Goal: Task Accomplishment & Management: Use online tool/utility

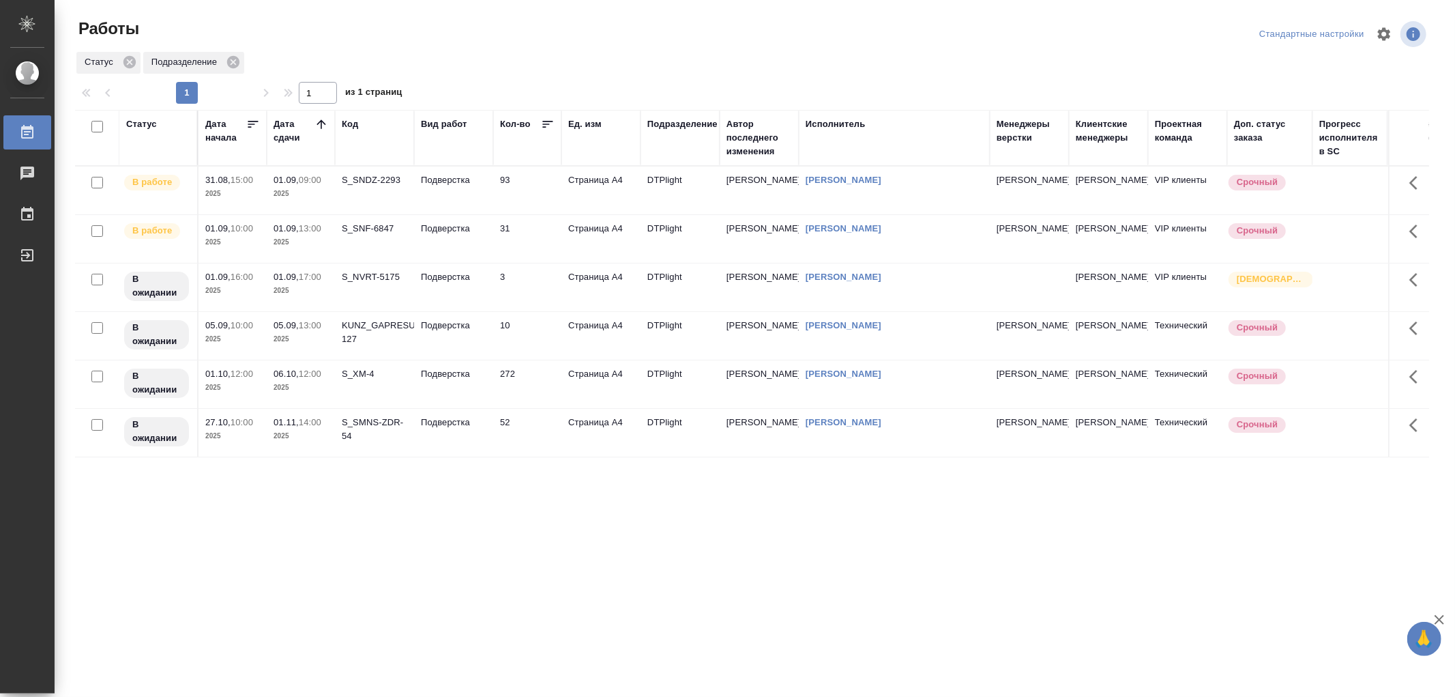
click at [471, 176] on p "Подверстка" at bounding box center [454, 180] width 66 height 14
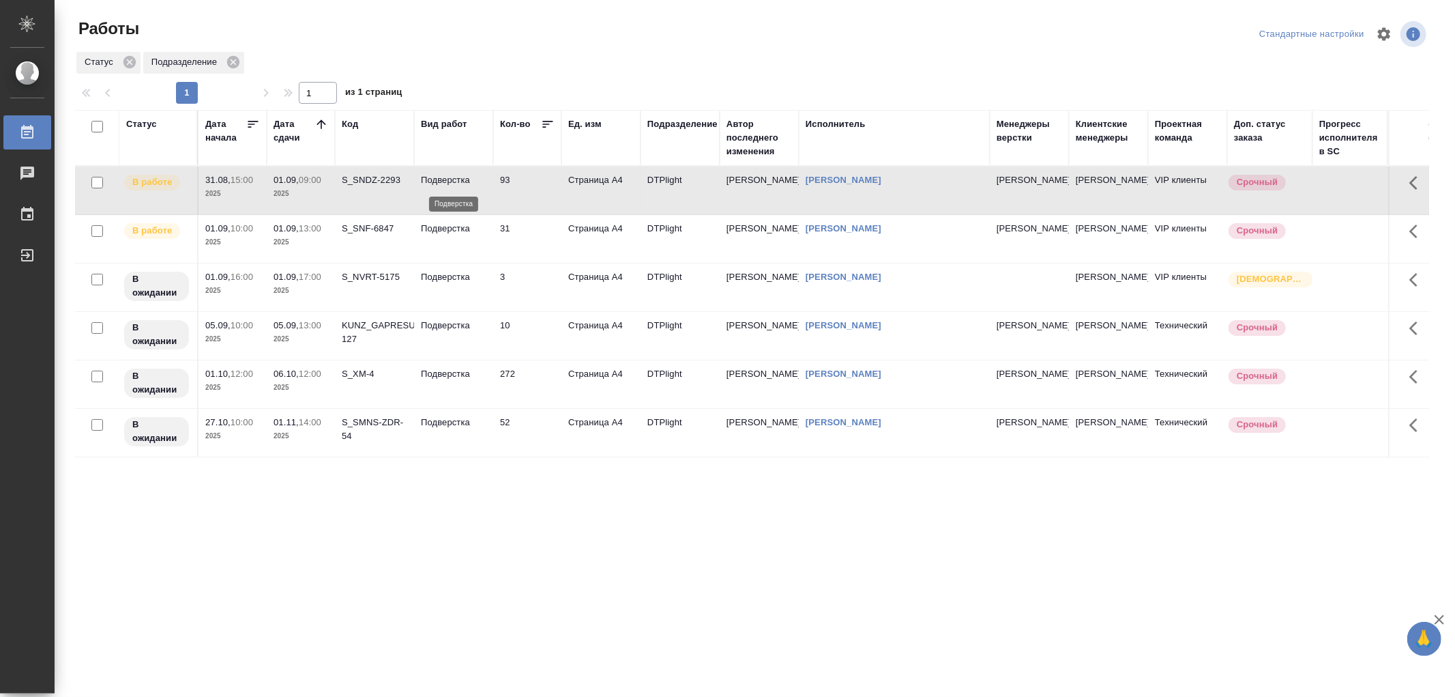
click at [472, 176] on p "Подверстка" at bounding box center [454, 180] width 66 height 14
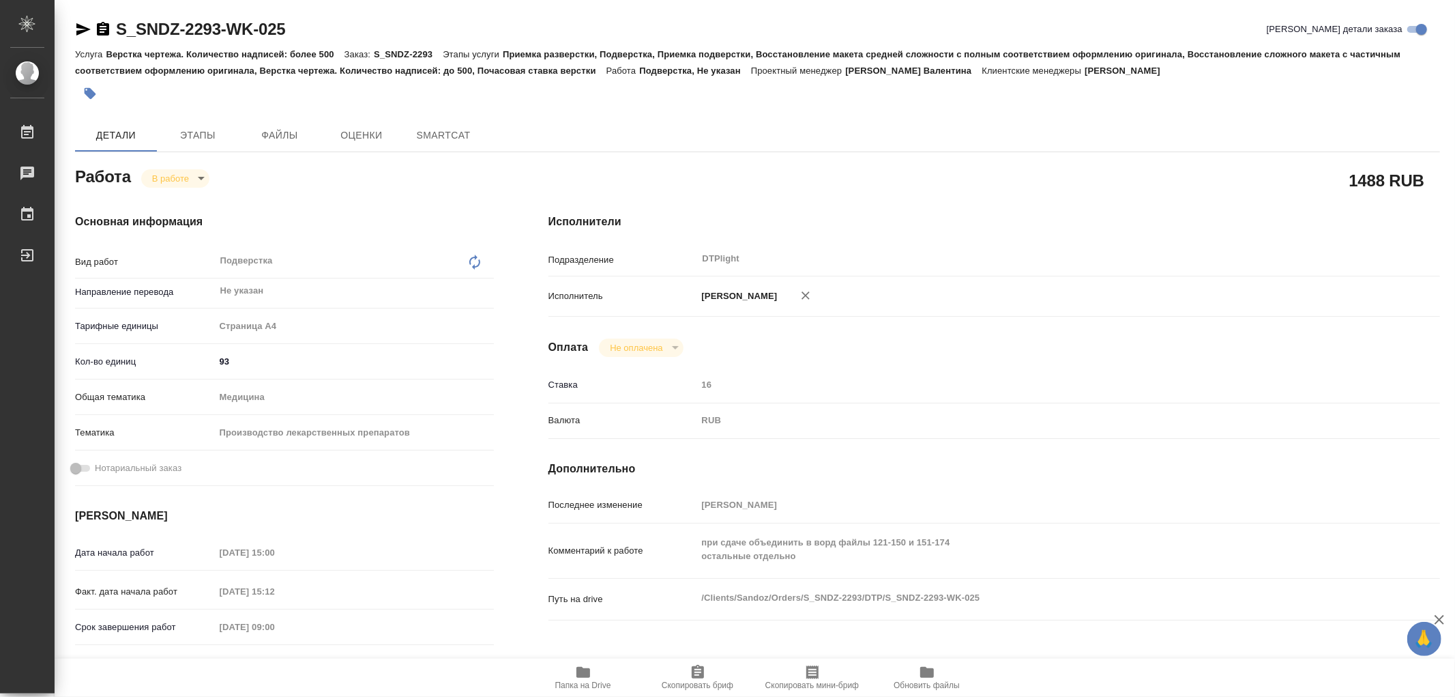
type textarea "x"
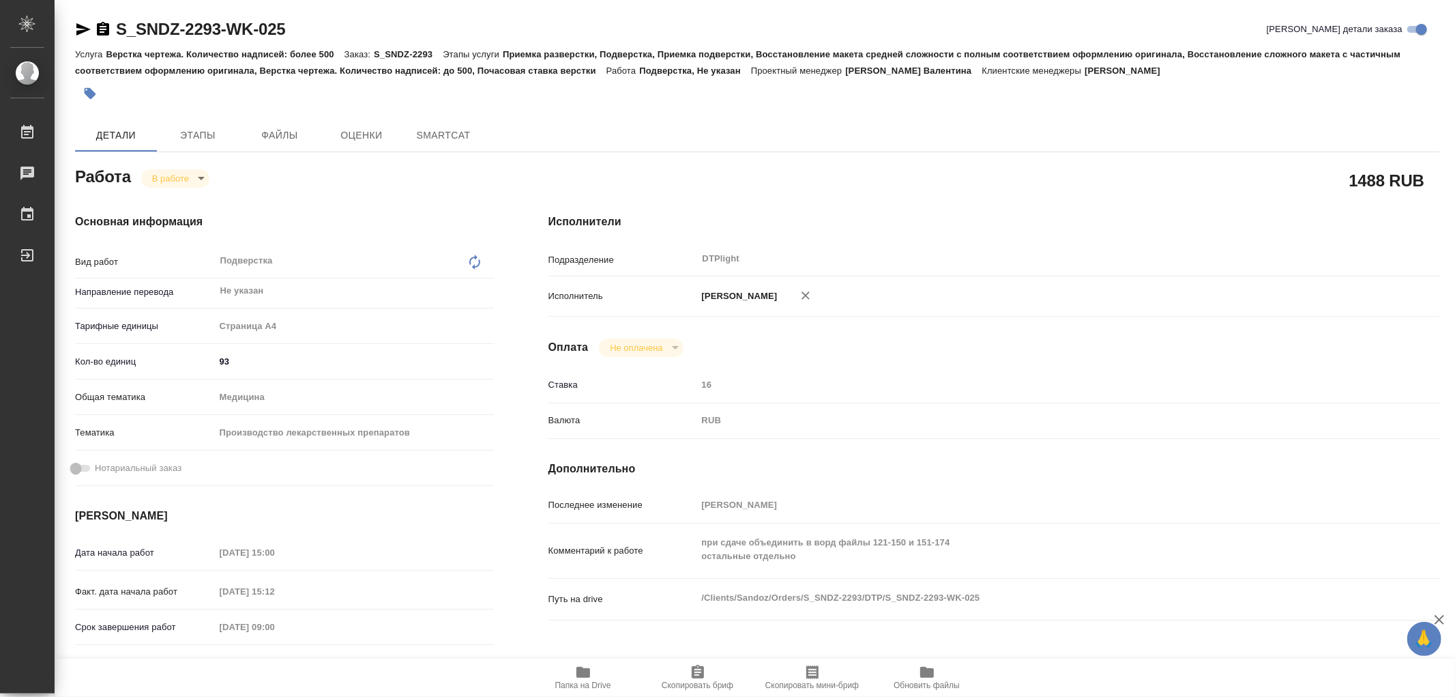
type textarea "x"
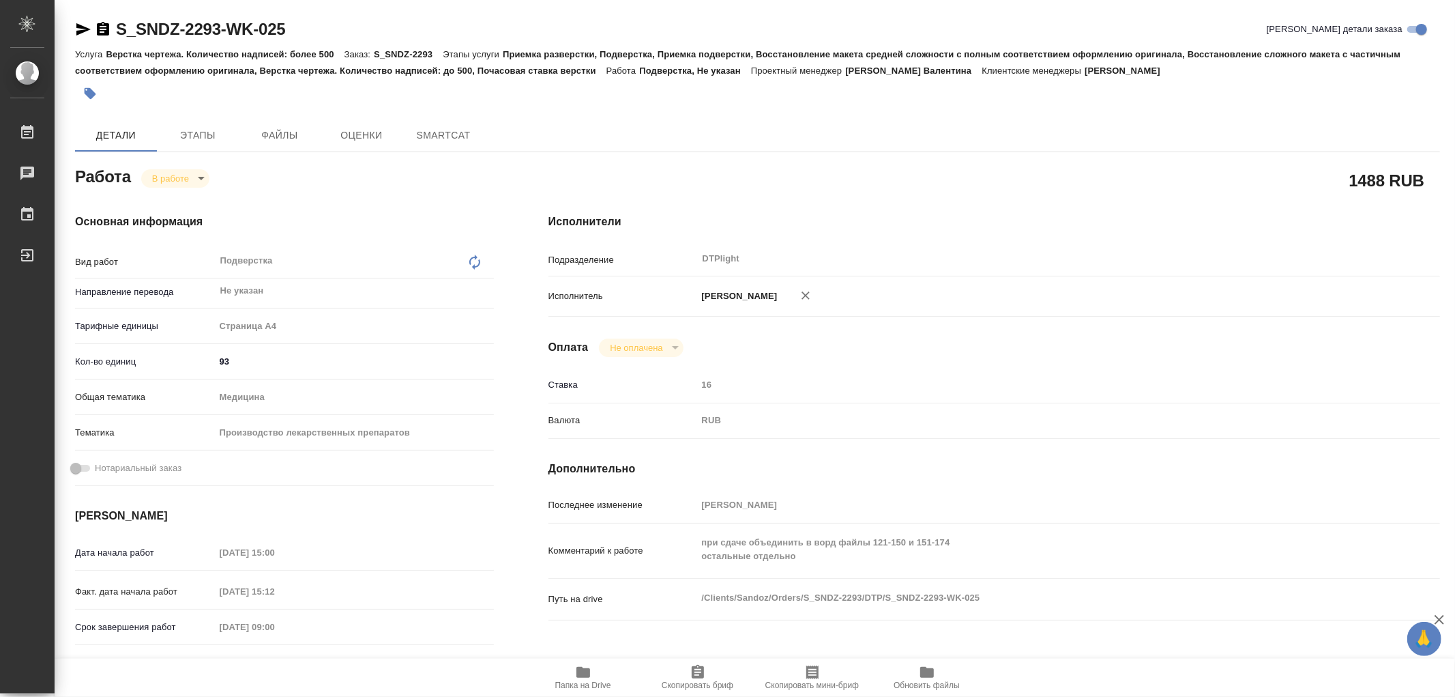
type textarea "x"
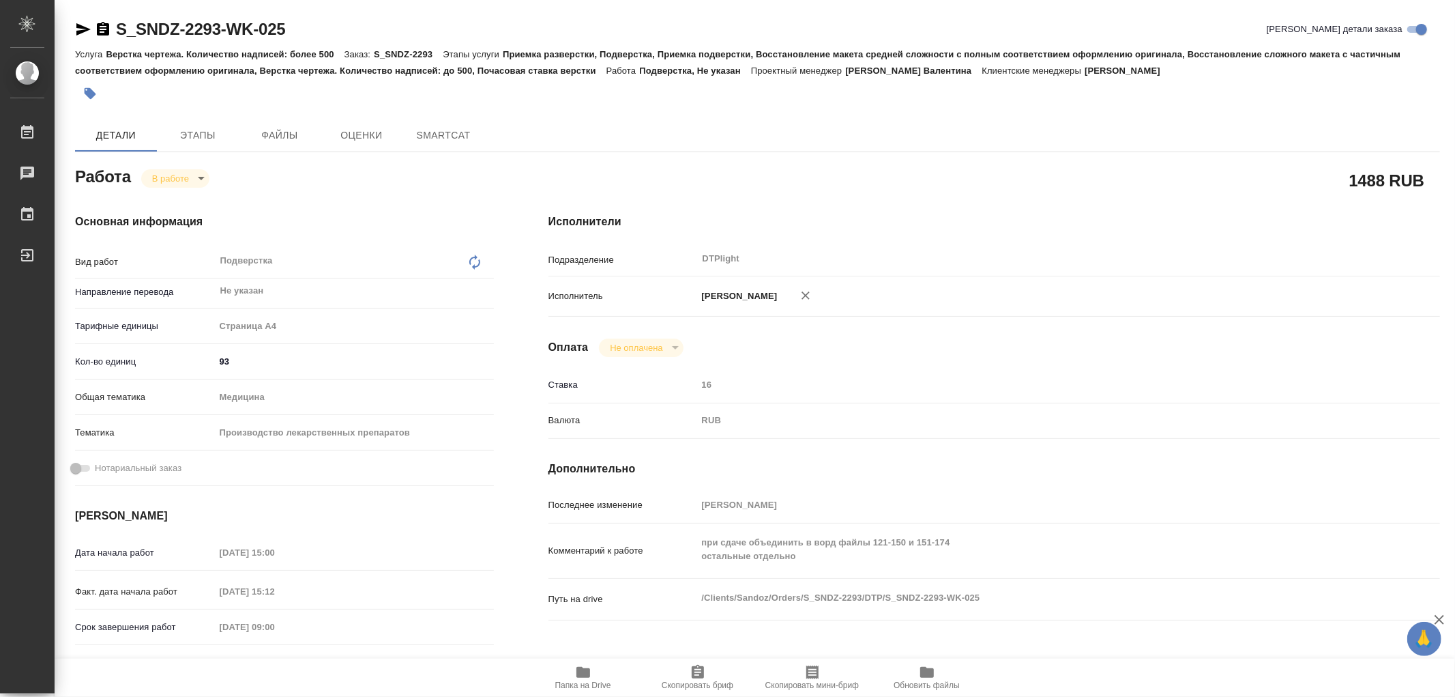
type textarea "x"
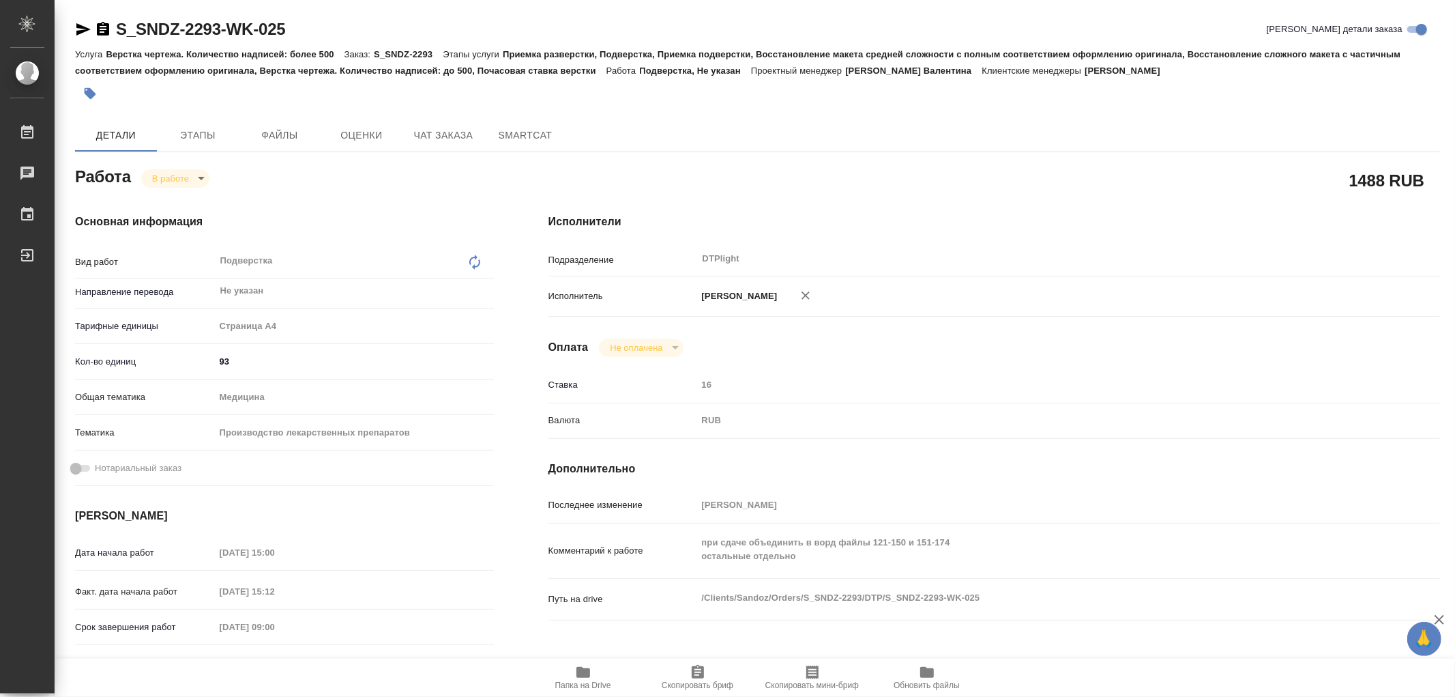
type textarea "x"
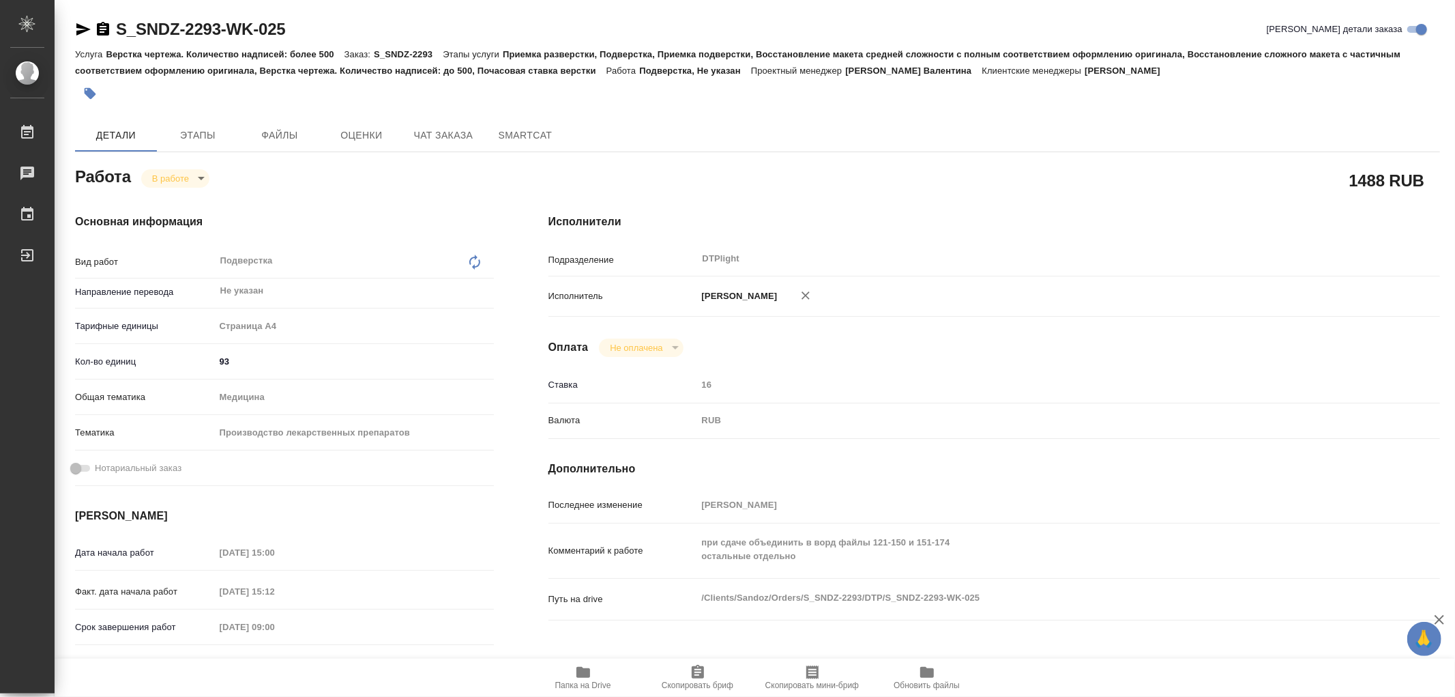
type textarea "x"
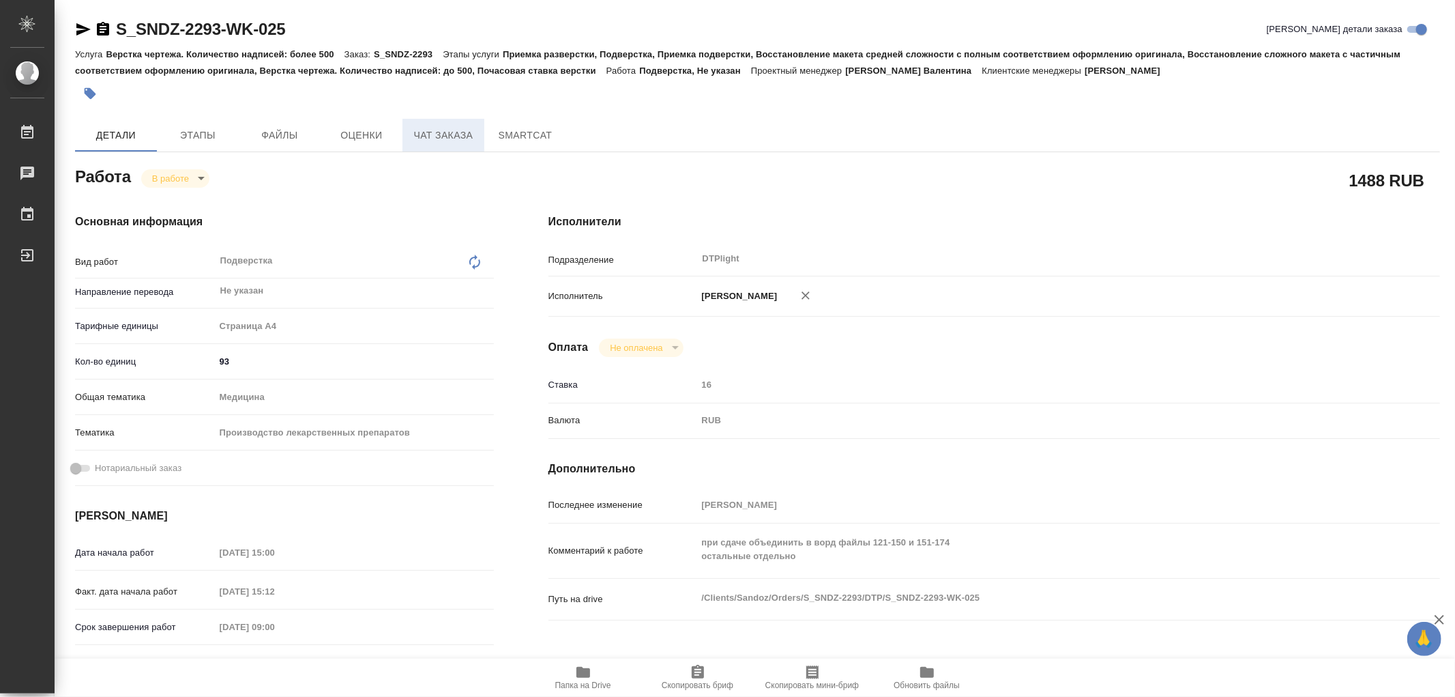
click at [472, 147] on button "Чат заказа" at bounding box center [444, 135] width 82 height 33
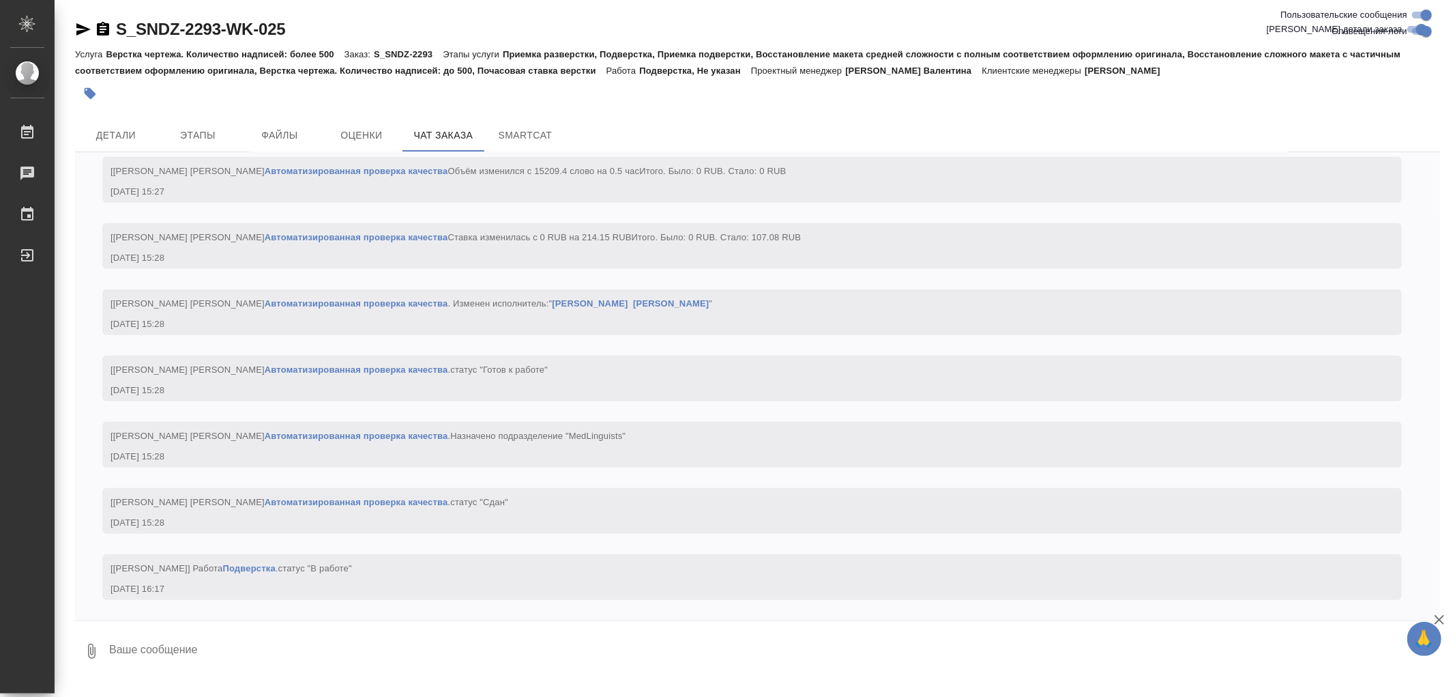
scroll to position [28045, 0]
click at [189, 134] on span "Этапы" at bounding box center [198, 135] width 66 height 17
